Goal: Task Accomplishment & Management: Manage account settings

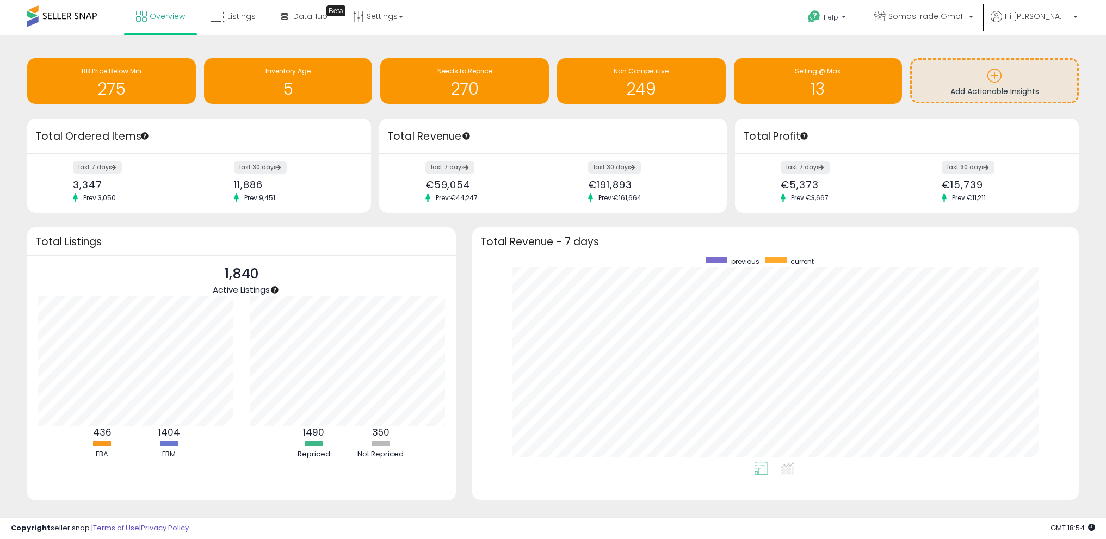
scroll to position [206, 585]
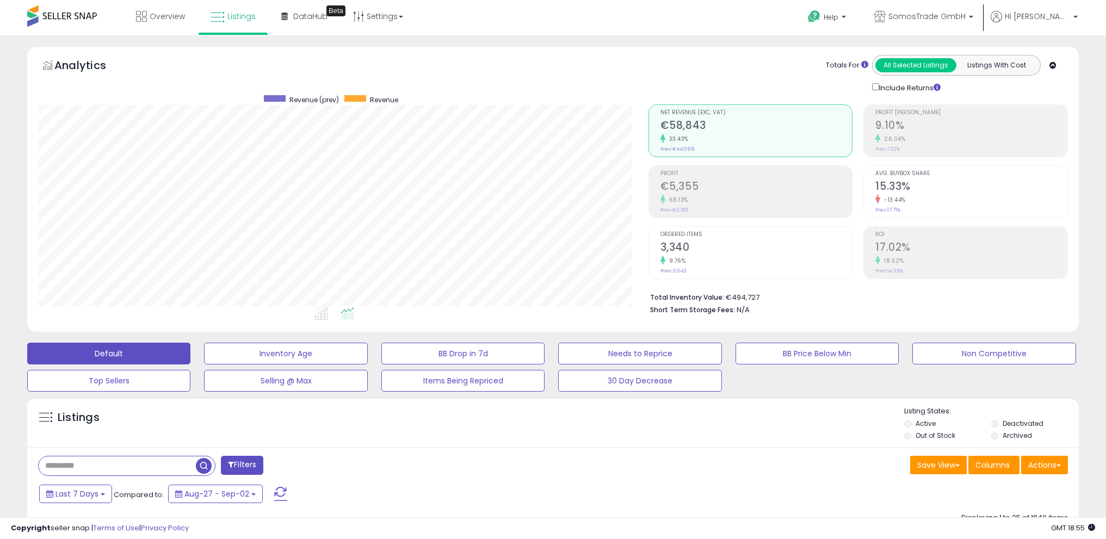
scroll to position [223, 610]
click at [174, 24] on link "Overview" at bounding box center [160, 16] width 65 height 33
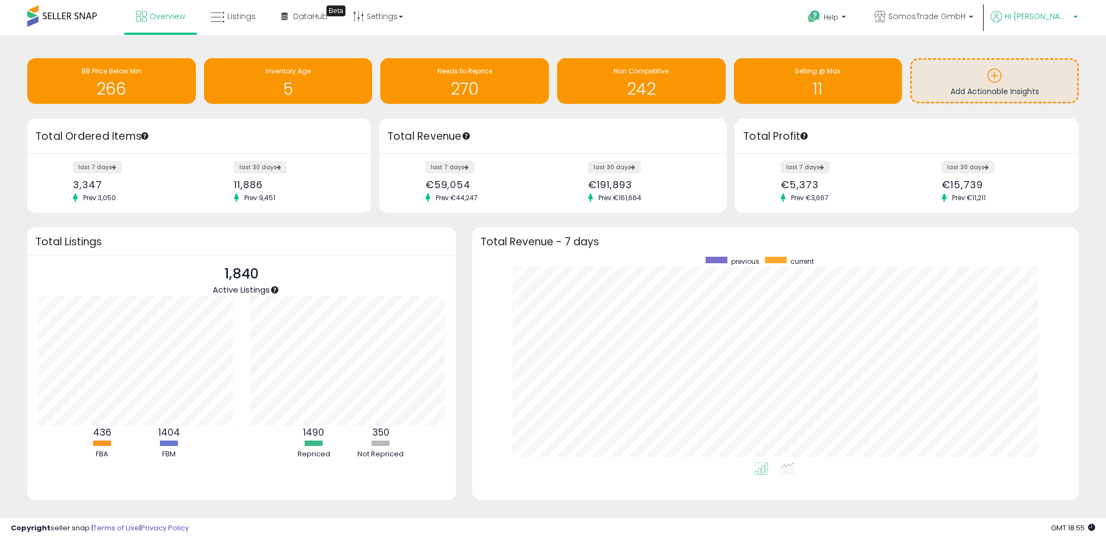
click at [1056, 14] on span "Hi [PERSON_NAME]" at bounding box center [1036, 16] width 65 height 11
click at [1044, 114] on link "Logout" at bounding box center [1053, 115] width 24 height 10
